Goal: Information Seeking & Learning: Learn about a topic

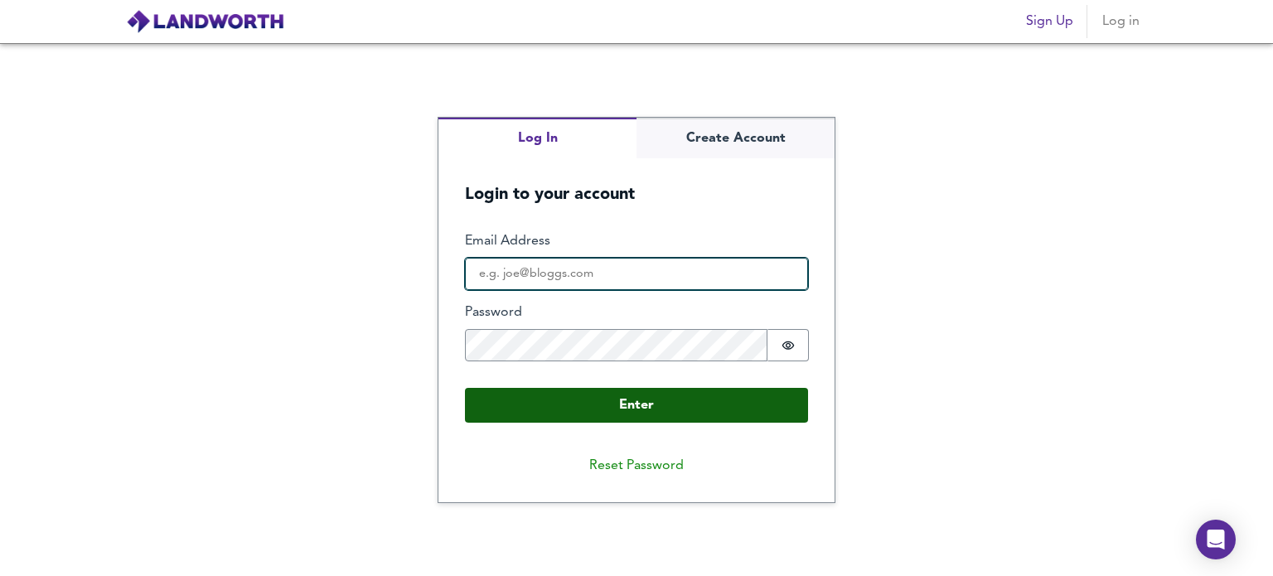
type input "[PERSON_NAME][EMAIL_ADDRESS][DOMAIN_NAME]"
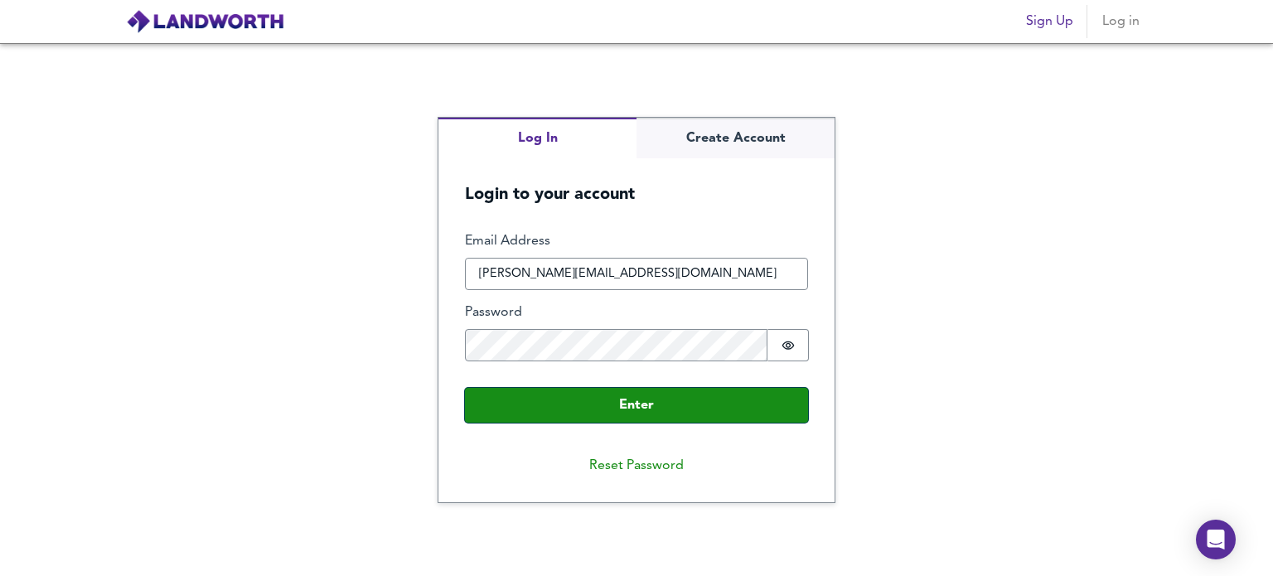
drag, startPoint x: 613, startPoint y: 413, endPoint x: 619, endPoint y: 237, distance: 175.7
click at [615, 411] on button "Enter" at bounding box center [636, 405] width 343 height 35
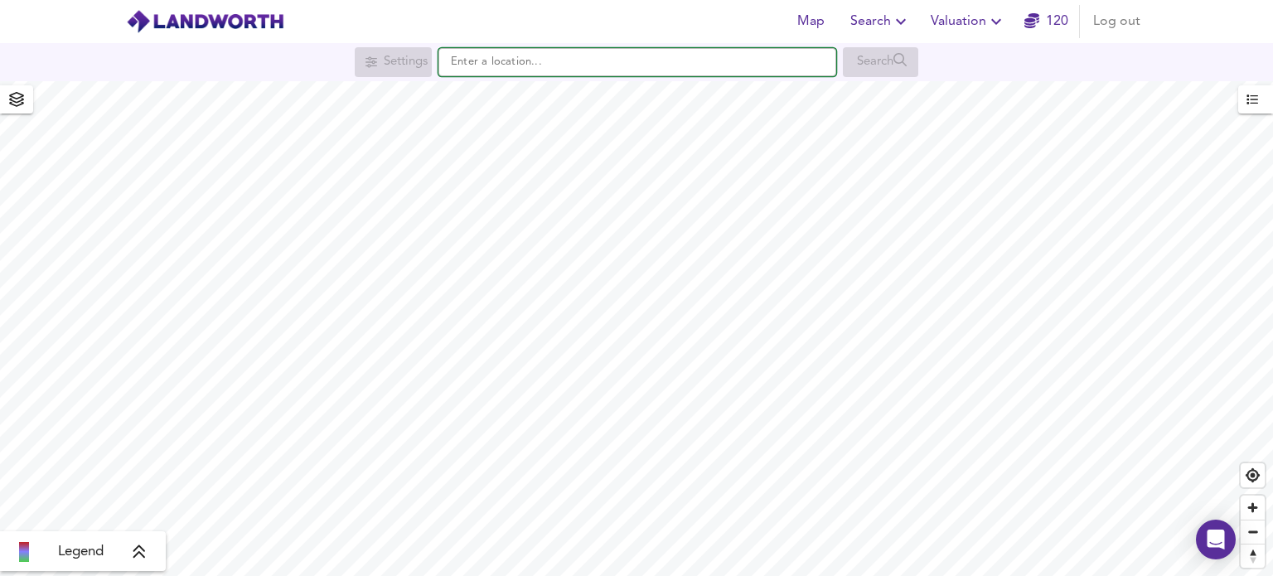
click at [543, 65] on input "text" at bounding box center [637, 62] width 398 height 28
paste input "[STREET_ADDRESS]"
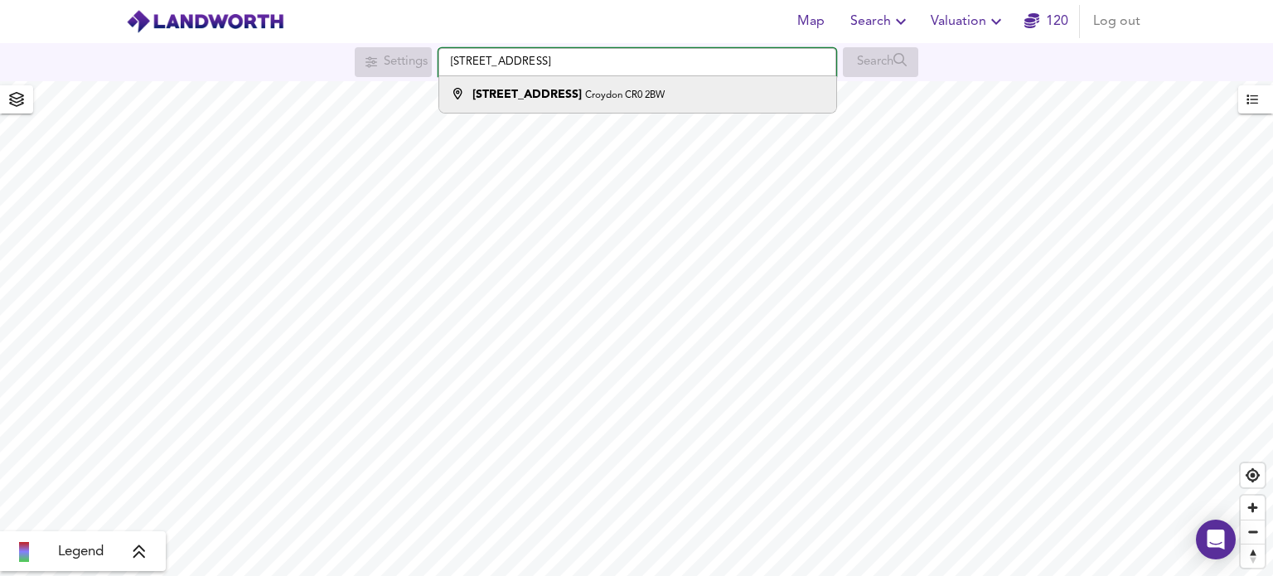
type input "[STREET_ADDRESS]"
click at [592, 102] on div "[STREET_ADDRESS]" at bounding box center [568, 94] width 192 height 17
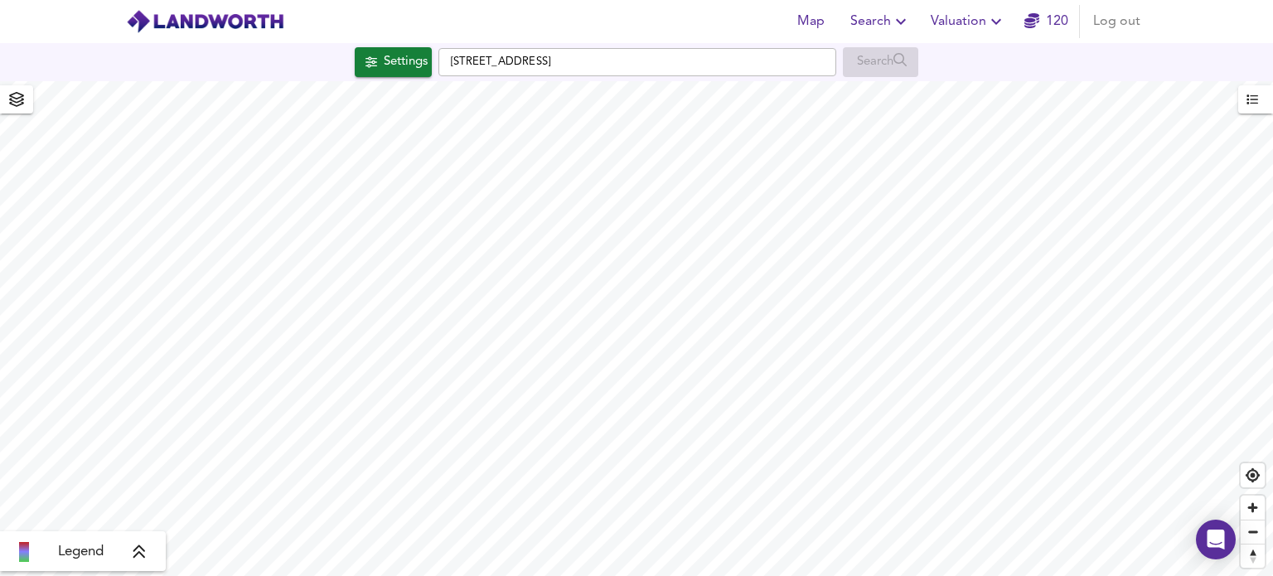
checkbox input "false"
checkbox input "true"
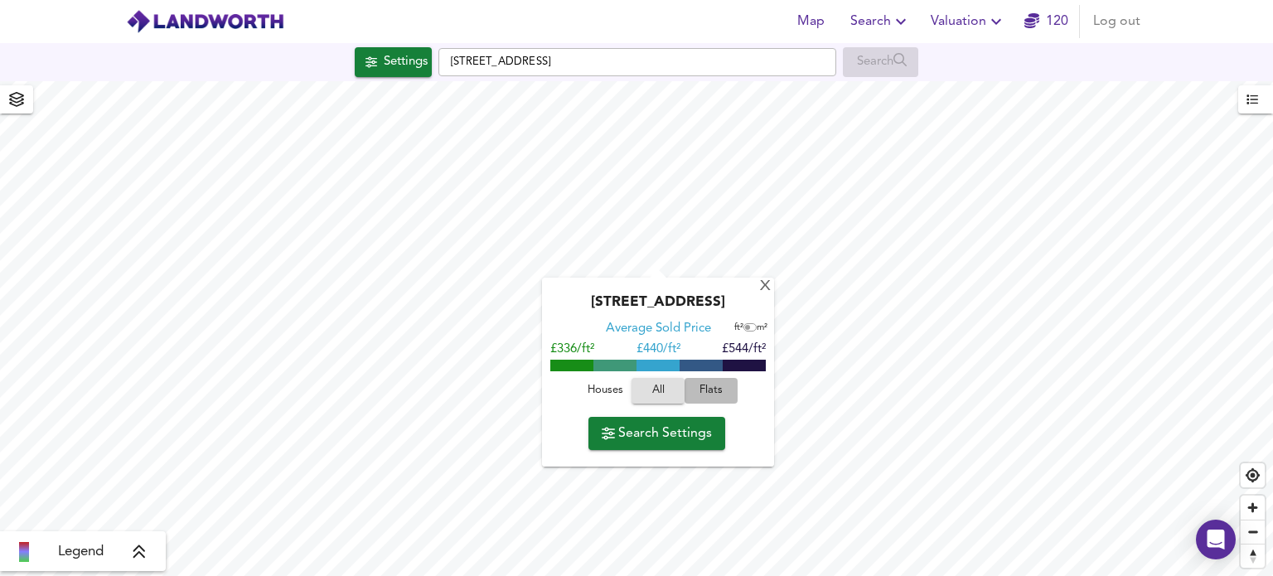
click at [718, 400] on span "Flats" at bounding box center [710, 390] width 45 height 19
